Goal: Task Accomplishment & Management: Use online tool/utility

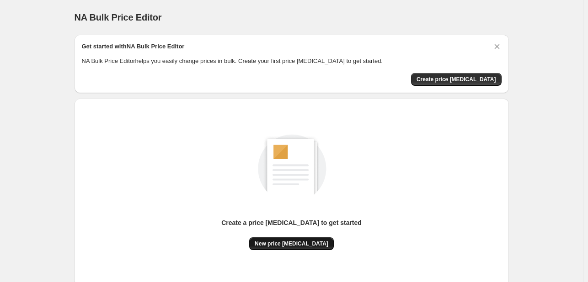
click at [303, 244] on span "New price [MEDICAL_DATA]" at bounding box center [292, 243] width 74 height 7
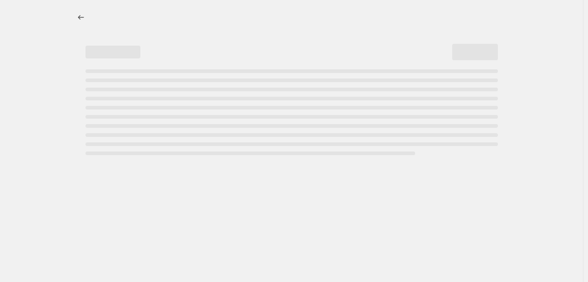
select select "percentage"
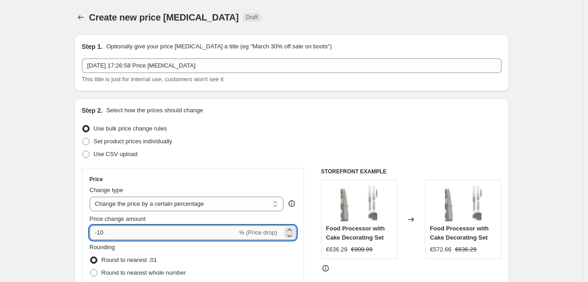
click at [133, 233] on input "-10" at bounding box center [164, 233] width 148 height 15
type input "-1"
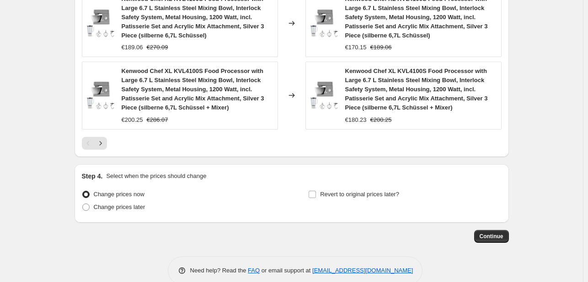
scroll to position [725, 0]
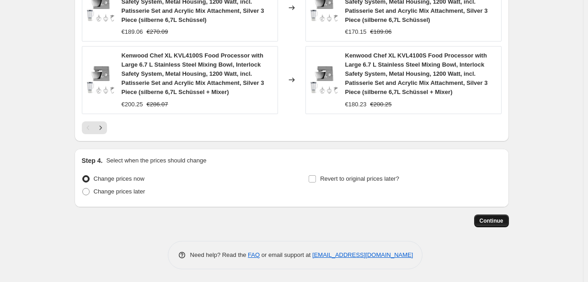
type input "-30"
click at [506, 220] on button "Continue" at bounding box center [491, 221] width 35 height 13
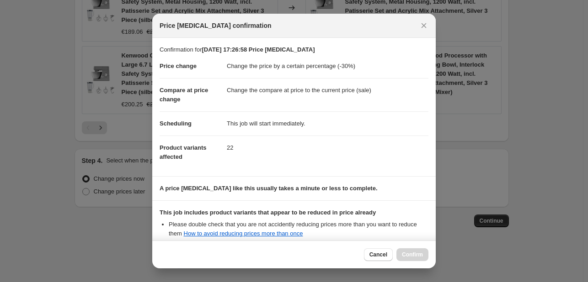
click at [415, 253] on div "Cancel Confirm" at bounding box center [396, 255] width 64 height 13
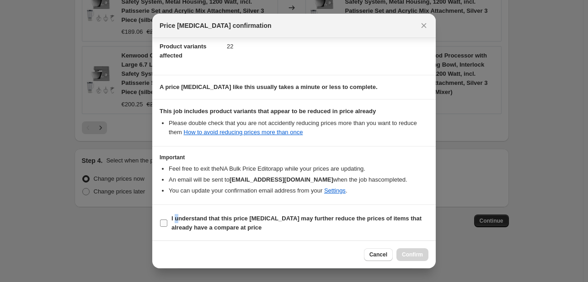
click at [176, 215] on b "I understand that this price [MEDICAL_DATA] may further reduce the prices of it…" at bounding box center [296, 223] width 250 height 16
click at [162, 220] on input "I understand that this price [MEDICAL_DATA] may further reduce the prices of it…" at bounding box center [163, 223] width 7 height 7
checkbox input "true"
click at [405, 255] on span "Confirm" at bounding box center [412, 254] width 21 height 7
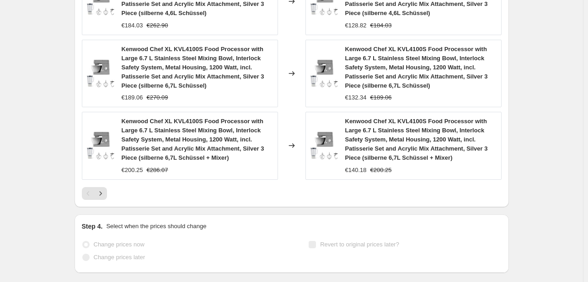
scroll to position [748, 0]
